Goal: Task Accomplishment & Management: Use online tool/utility

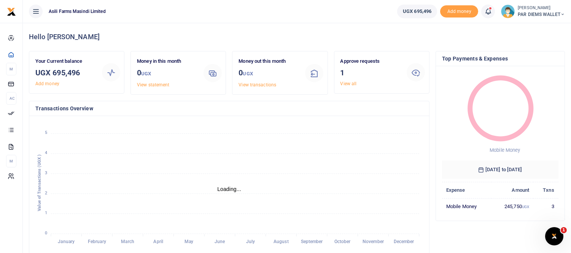
scroll to position [7, 6]
click at [488, 9] on icon at bounding box center [489, 11] width 8 height 8
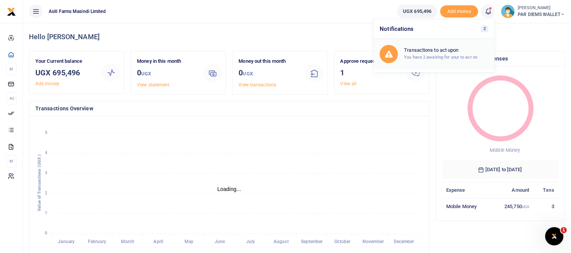
click at [428, 58] on small "You have 2 awaiting for your to act on" at bounding box center [440, 56] width 73 height 5
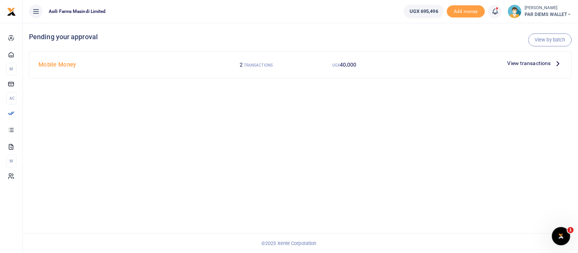
click at [537, 65] on span "View transactions" at bounding box center [528, 63] width 43 height 8
